Goal: Transaction & Acquisition: Purchase product/service

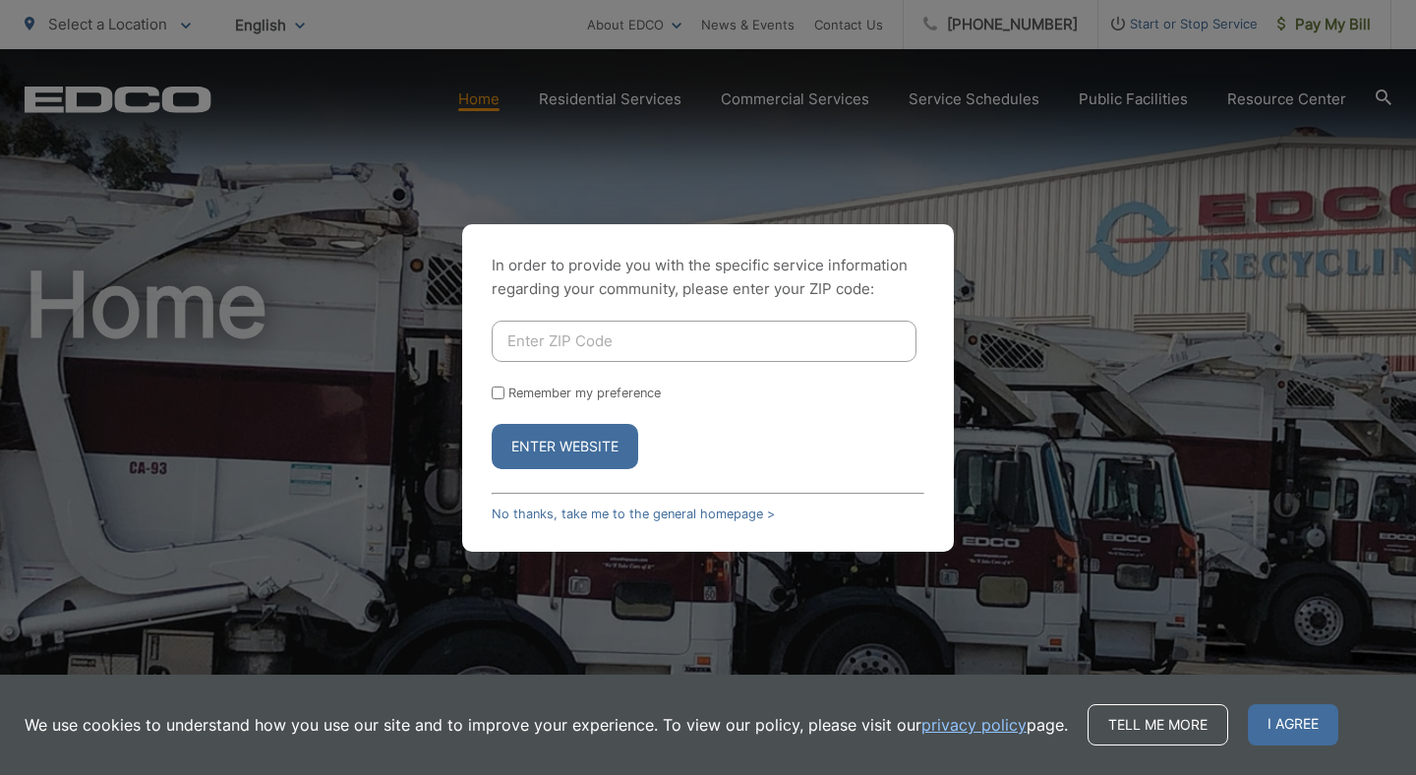
click at [504, 330] on input "Enter ZIP Code" at bounding box center [704, 341] width 425 height 41
type input "92118"
click at [530, 443] on button "Enter Website" at bounding box center [565, 446] width 147 height 45
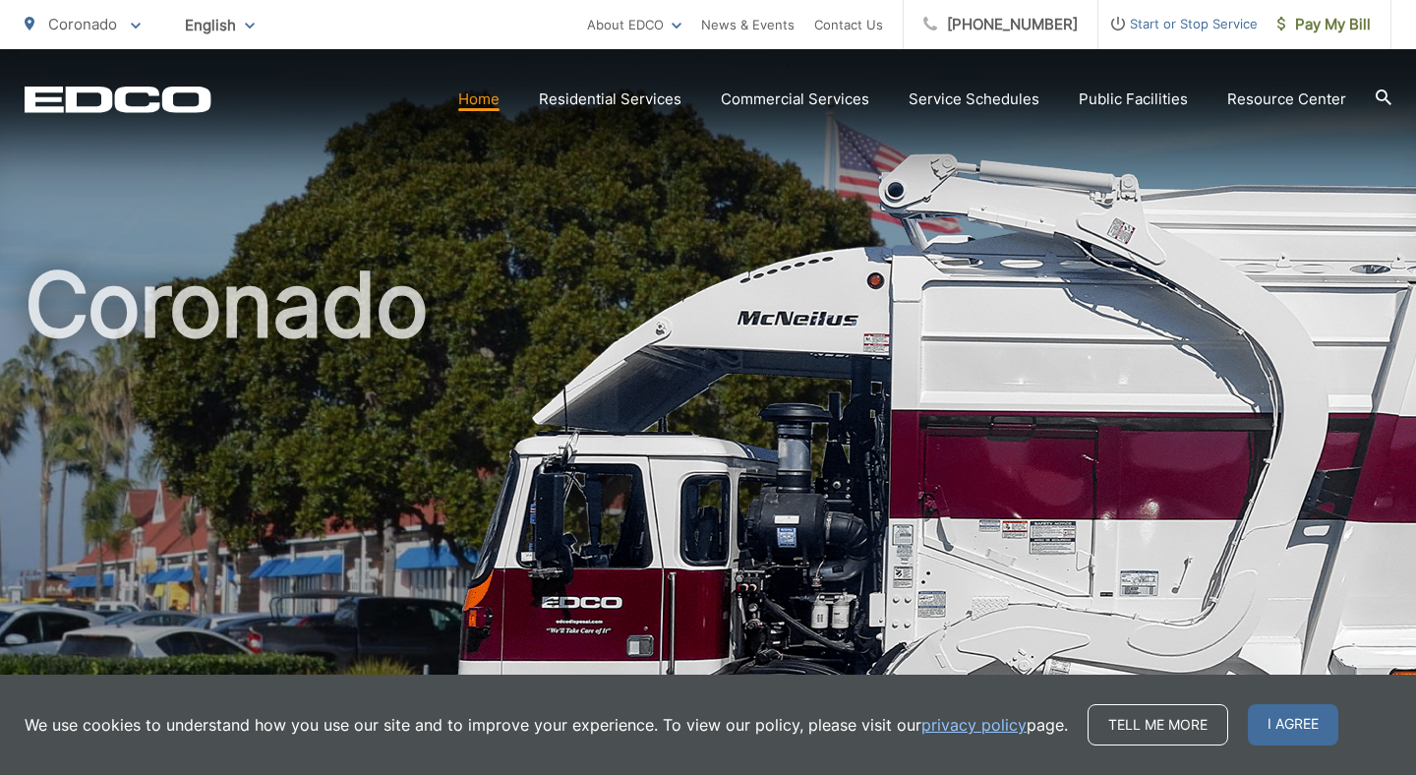
click at [773, 523] on h1 "Coronado" at bounding box center [708, 567] width 1367 height 623
click at [1332, 20] on span "Pay My Bill" at bounding box center [1324, 25] width 93 height 24
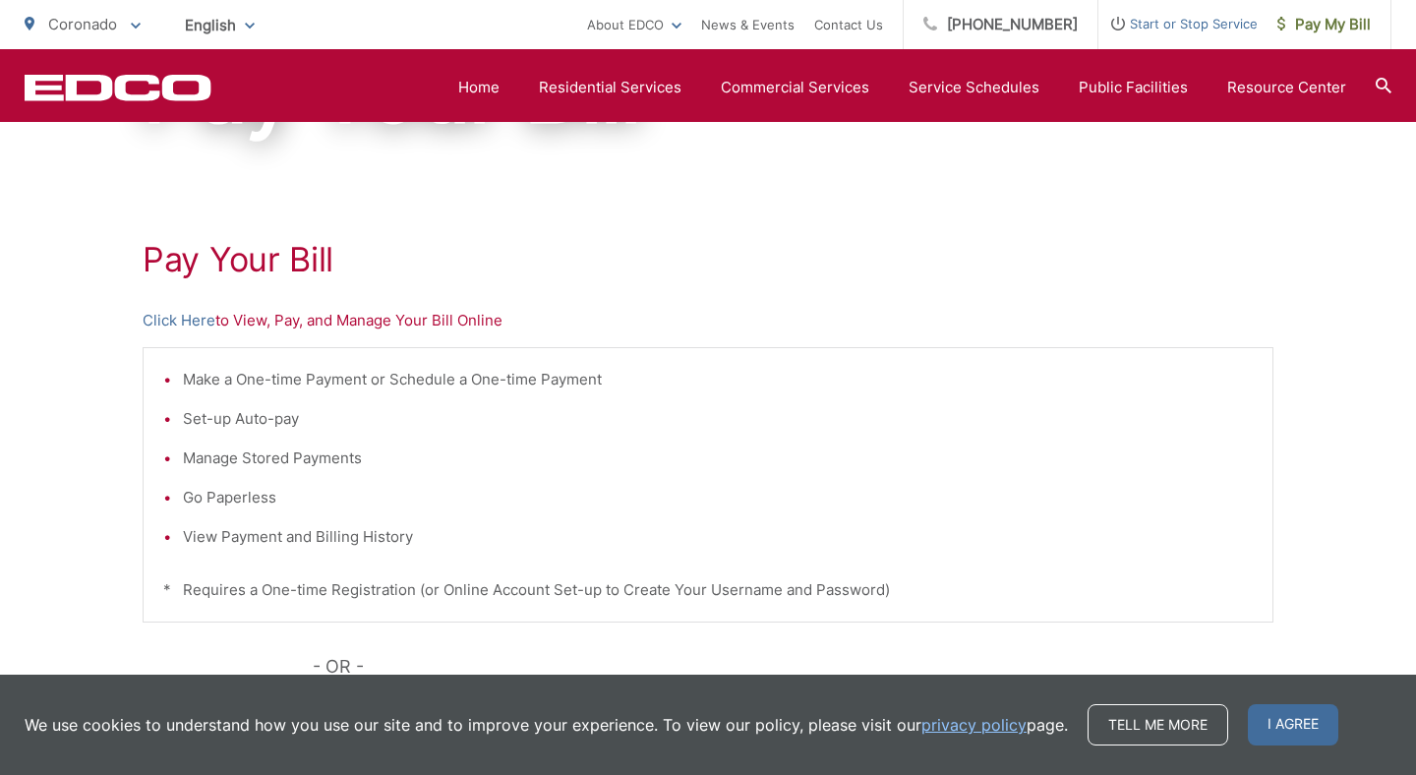
scroll to position [268, 0]
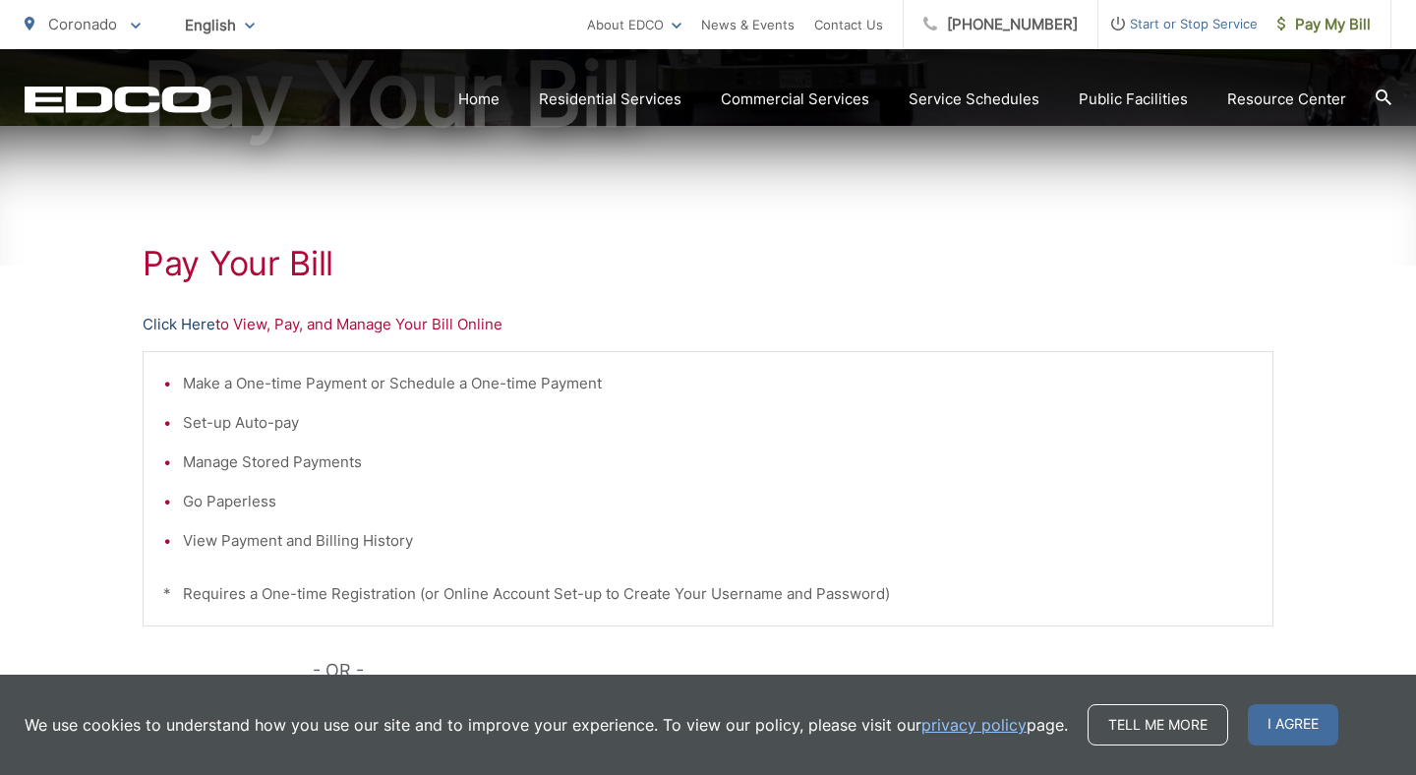
click at [199, 327] on link "Click Here" at bounding box center [179, 325] width 73 height 24
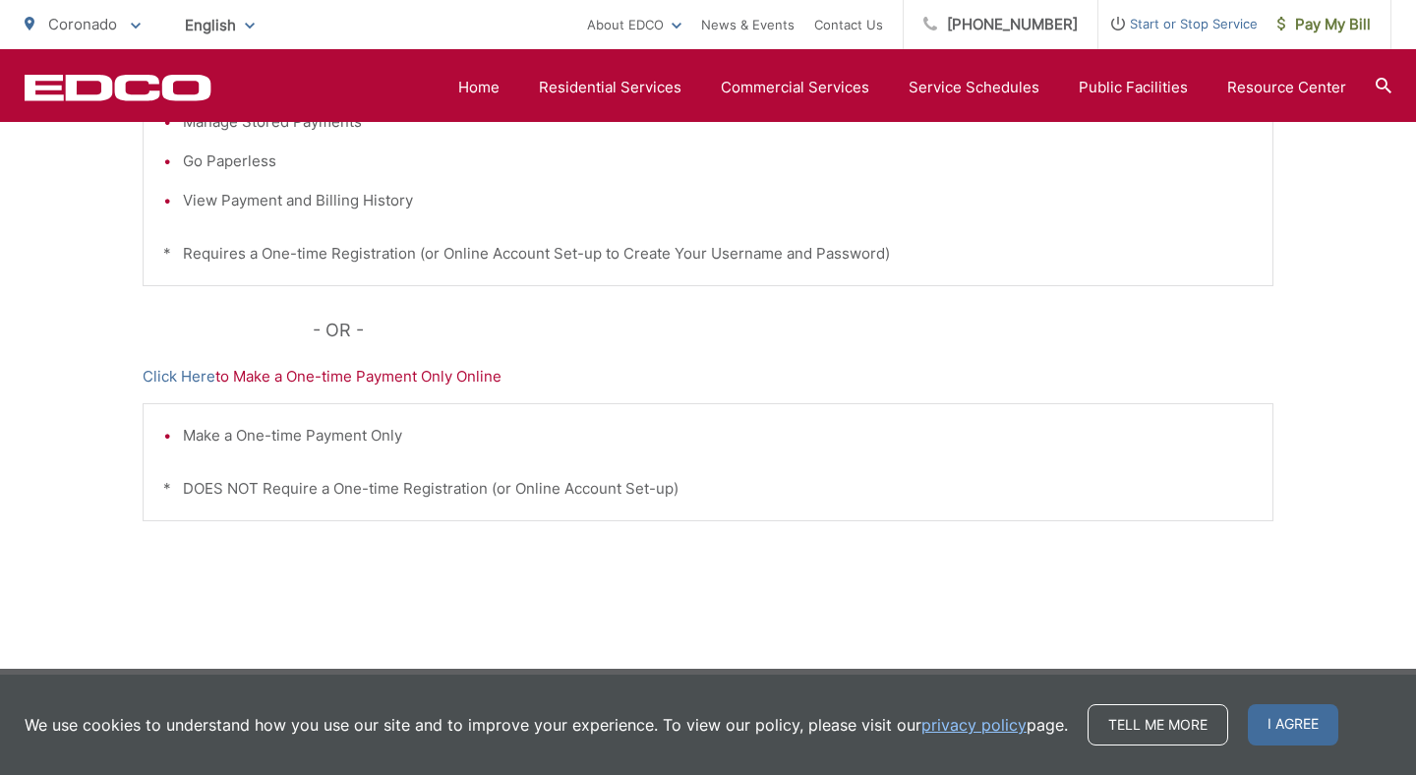
scroll to position [616, 0]
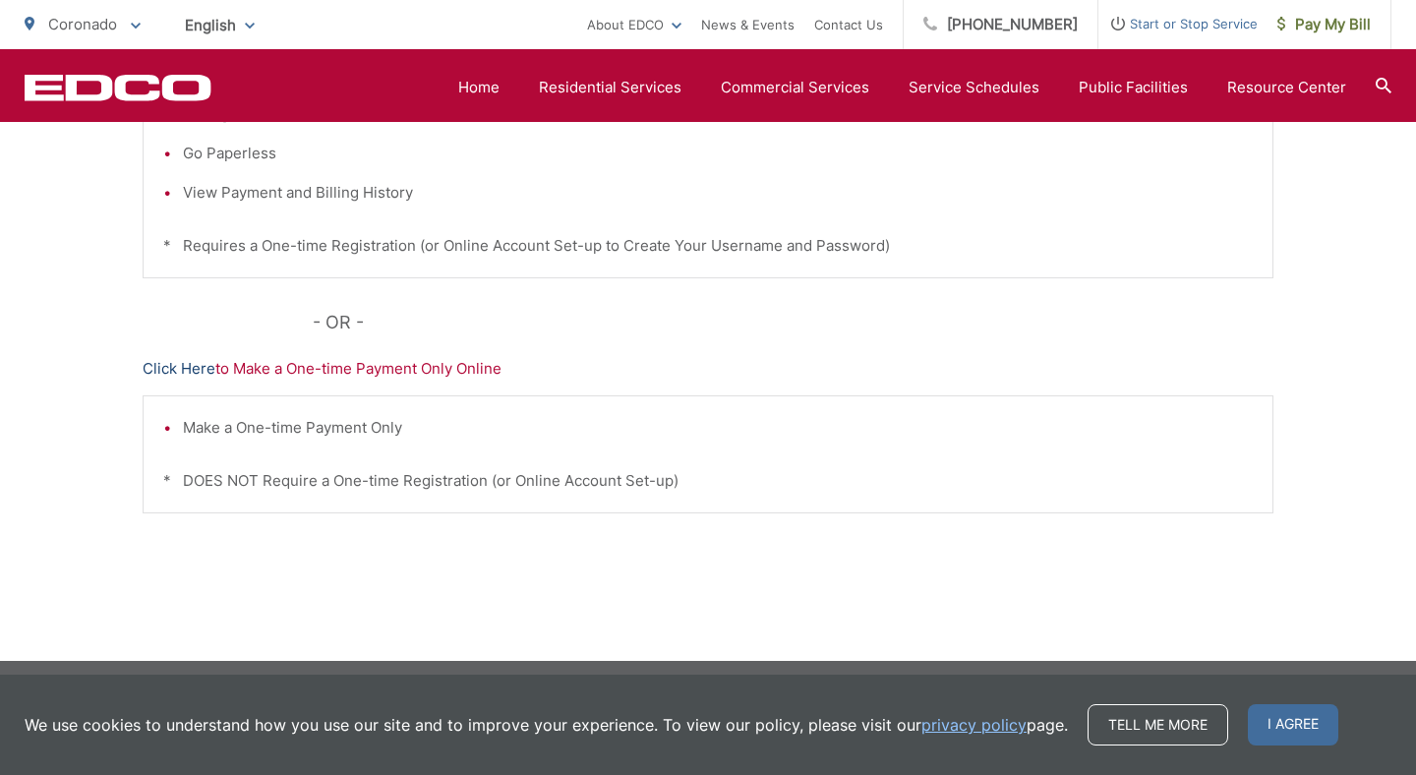
click at [183, 369] on link "Click Here" at bounding box center [179, 369] width 73 height 24
